Goal: Navigation & Orientation: Find specific page/section

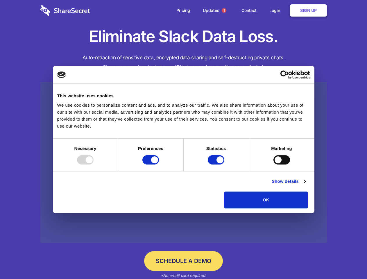
click at [94, 165] on div at bounding box center [85, 159] width 17 height 9
click at [159, 165] on input "Preferences" at bounding box center [150, 159] width 17 height 9
checkbox input "false"
click at [217, 165] on input "Statistics" at bounding box center [216, 159] width 17 height 9
checkbox input "false"
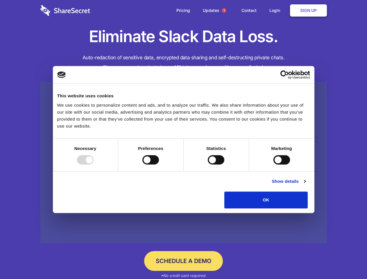
click at [274, 165] on input "Marketing" at bounding box center [282, 159] width 17 height 9
checkbox input "true"
click at [306, 185] on link "Show details" at bounding box center [289, 181] width 34 height 7
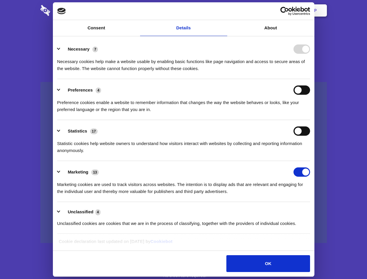
click at [310, 72] on div "Necessary 7 Necessary cookies help make a website usable by enabling basic func…" at bounding box center [183, 58] width 253 height 28
click at [224, 10] on span "1" at bounding box center [224, 10] width 5 height 5
